Goal: Use online tool/utility: Utilize a website feature to perform a specific function

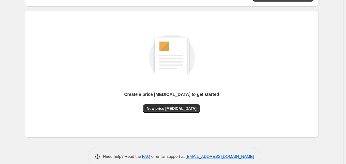
scroll to position [68, 0]
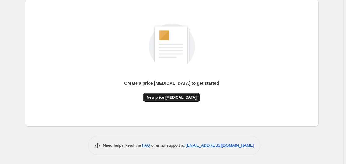
click at [177, 97] on span "New price change job" at bounding box center [172, 97] width 50 height 5
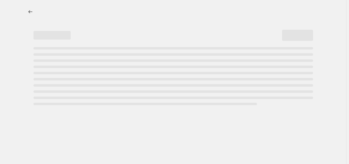
select select "percentage"
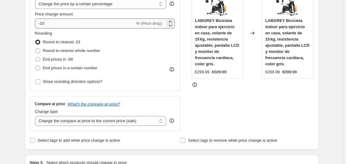
scroll to position [126, 0]
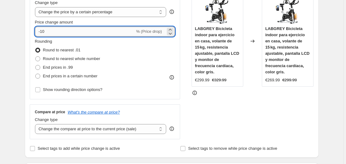
click at [75, 32] on input "-10" at bounding box center [85, 32] width 100 height 10
type input "-1"
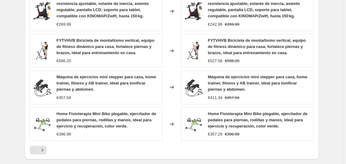
scroll to position [502, 0]
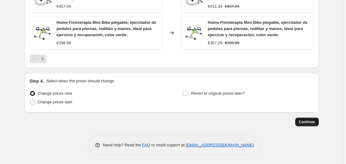
type input "-35"
click at [310, 118] on button "Continue" at bounding box center [307, 122] width 24 height 9
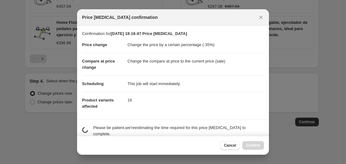
scroll to position [98, 0]
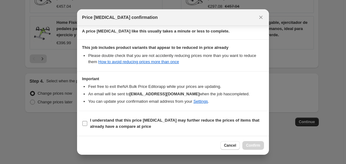
click at [106, 121] on span "I understand that this price change job may further reduce the prices of items …" at bounding box center [177, 123] width 174 height 12
click at [144, 119] on b "I understand that this price change job may further reduce the prices of items …" at bounding box center [174, 123] width 169 height 11
click at [87, 121] on input "I understand that this price change job may further reduce the prices of items …" at bounding box center [84, 123] width 5 height 5
checkbox input "true"
click at [256, 144] on span "Confirm" at bounding box center [253, 145] width 14 height 5
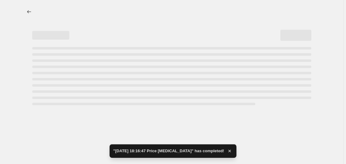
select select "percentage"
